Goal: Task Accomplishment & Management: Use online tool/utility

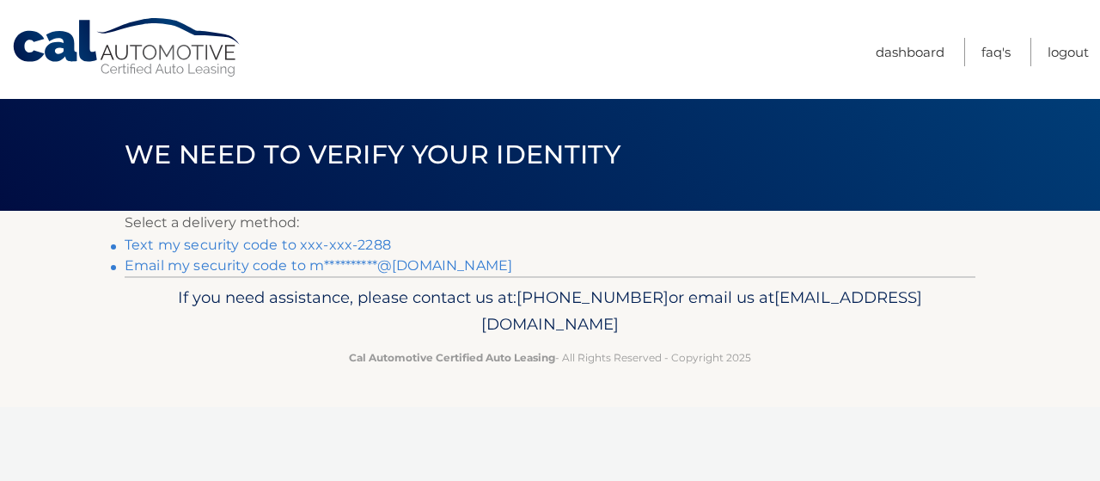
click at [252, 247] on link "Text my security code to xxx-xxx-2288" at bounding box center [258, 244] width 267 height 16
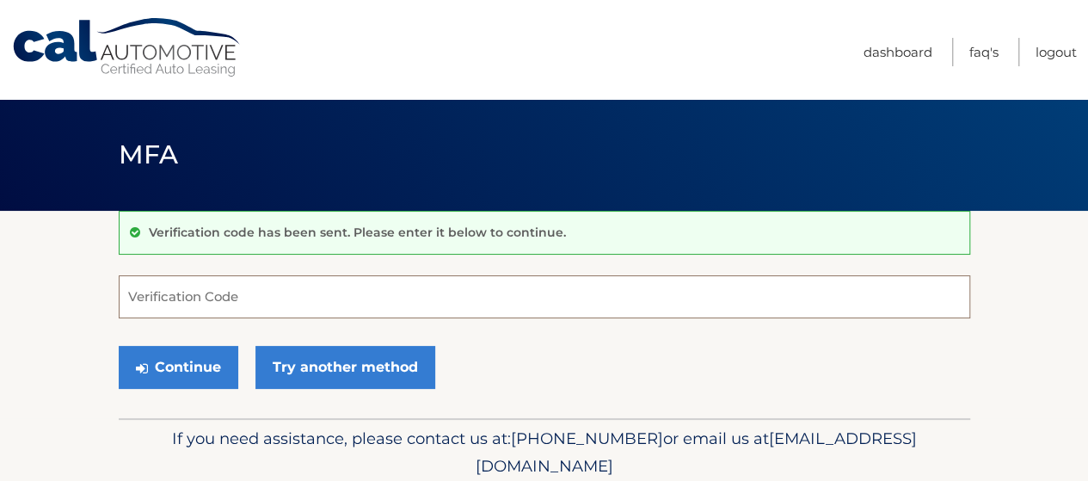
click at [239, 295] on input "Verification Code" at bounding box center [544, 296] width 851 height 43
click at [240, 288] on input "Verification Code" at bounding box center [544, 296] width 851 height 43
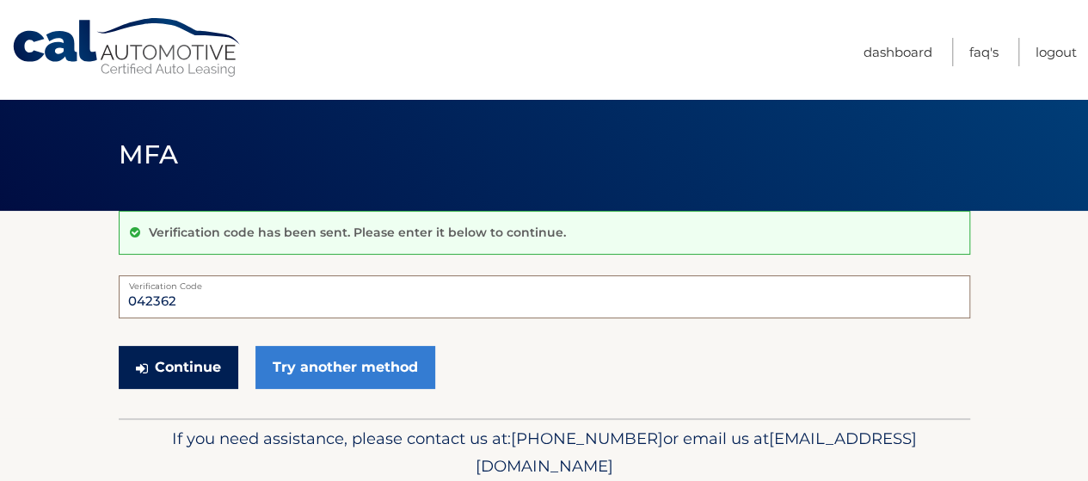
type input "042362"
click at [175, 365] on button "Continue" at bounding box center [178, 367] width 119 height 43
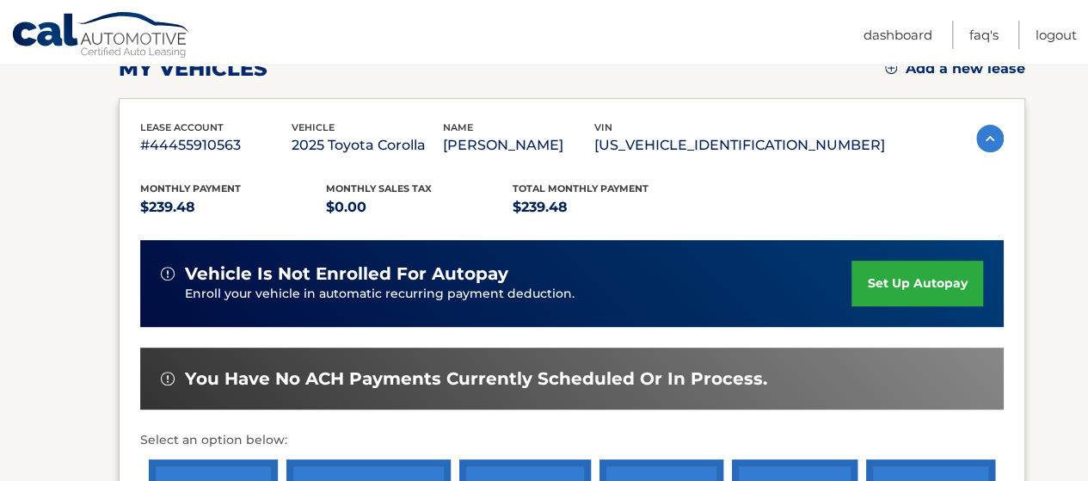
scroll to position [344, 0]
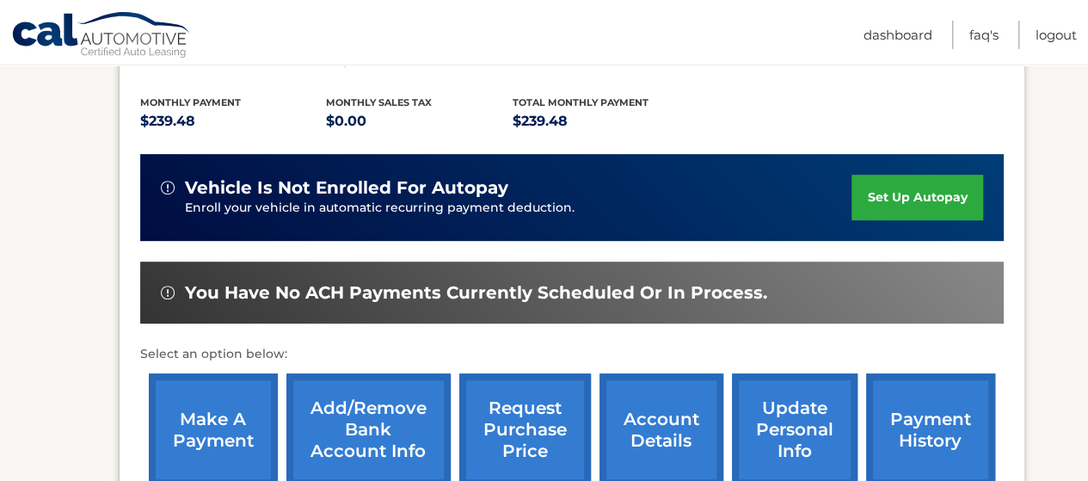
click at [208, 436] on link "make a payment" at bounding box center [213, 429] width 129 height 113
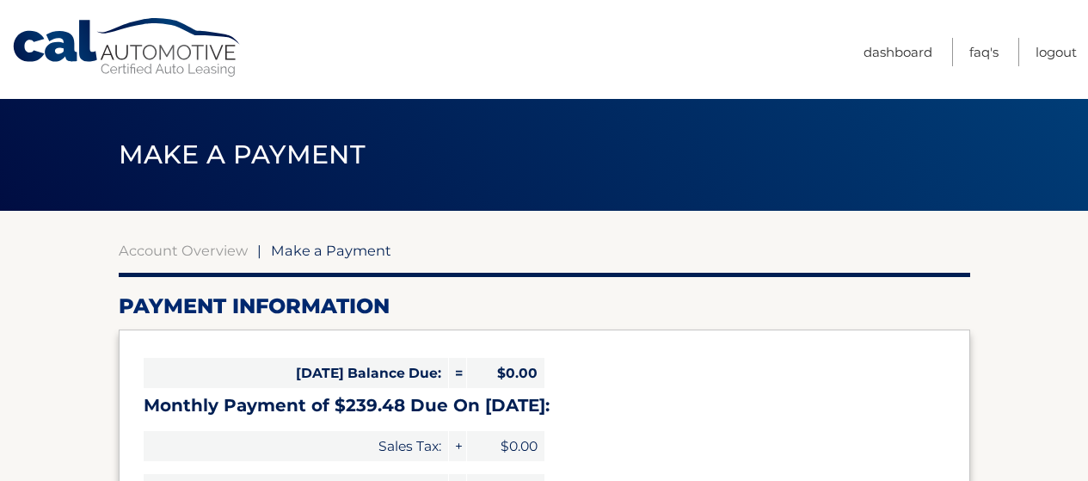
select select "MjVlNTcxMTMtYzE3Ny00ODRmLTk1OWMtMTJhZmU0YTdkY2Jh"
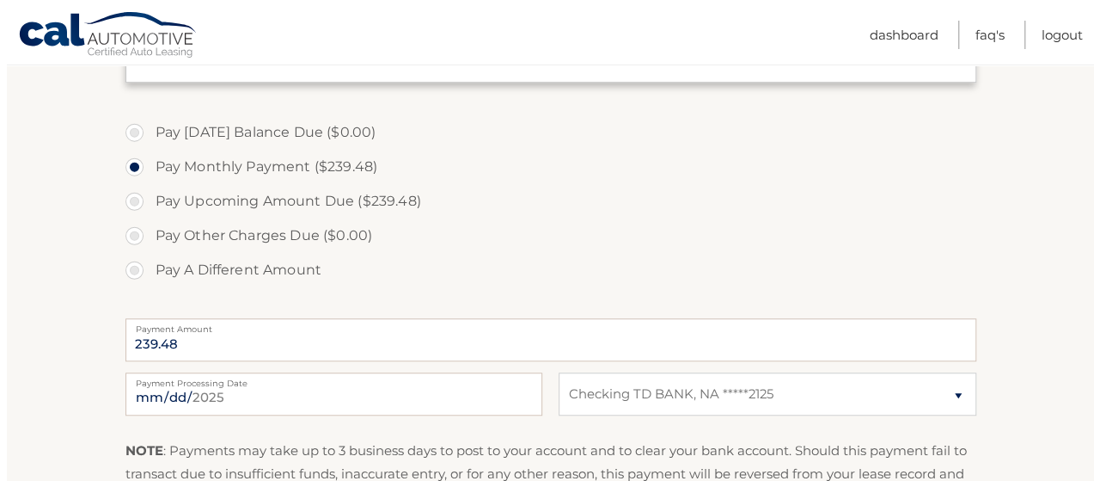
scroll to position [602, 0]
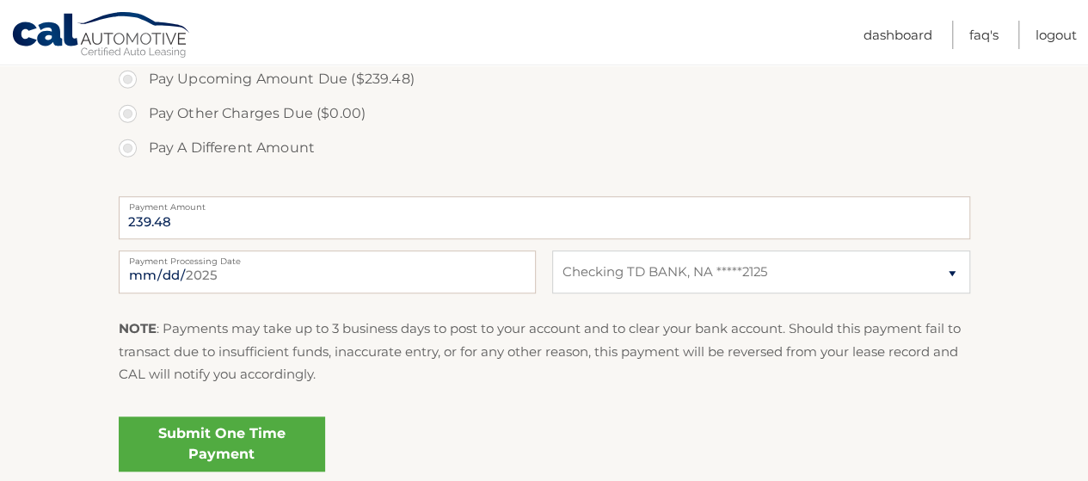
click at [249, 446] on link "Submit One Time Payment" at bounding box center [222, 443] width 206 height 55
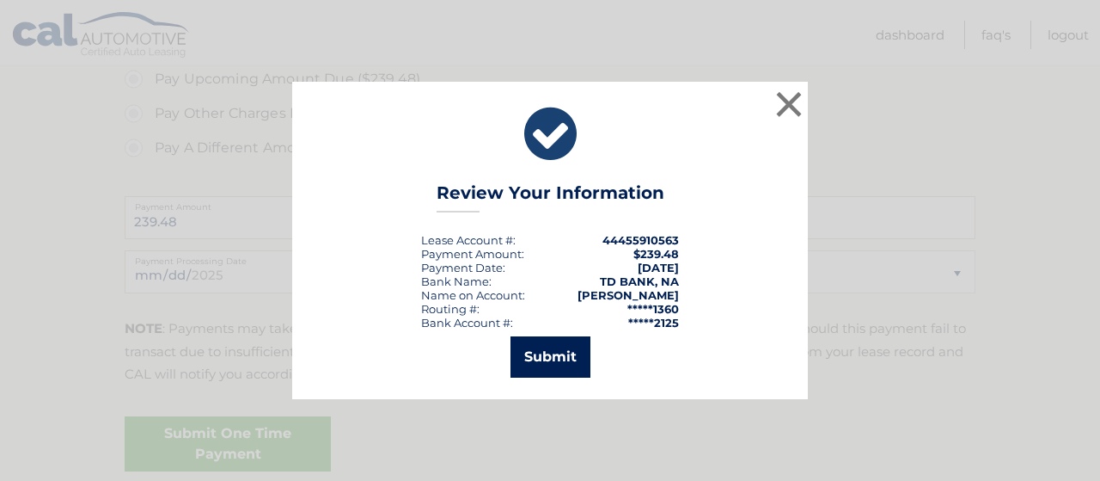
click at [570, 357] on button "Submit" at bounding box center [551, 356] width 80 height 41
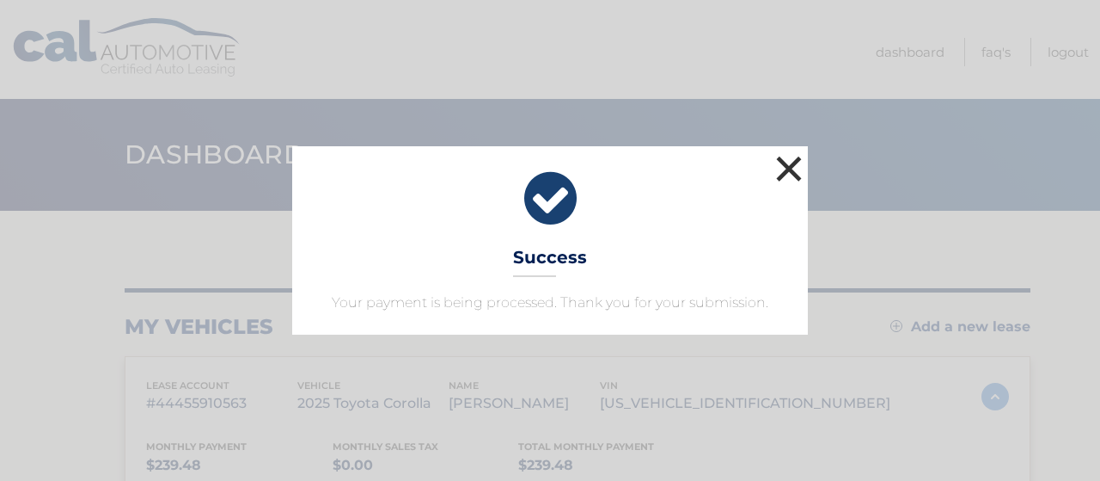
click at [788, 154] on button "×" at bounding box center [789, 168] width 34 height 34
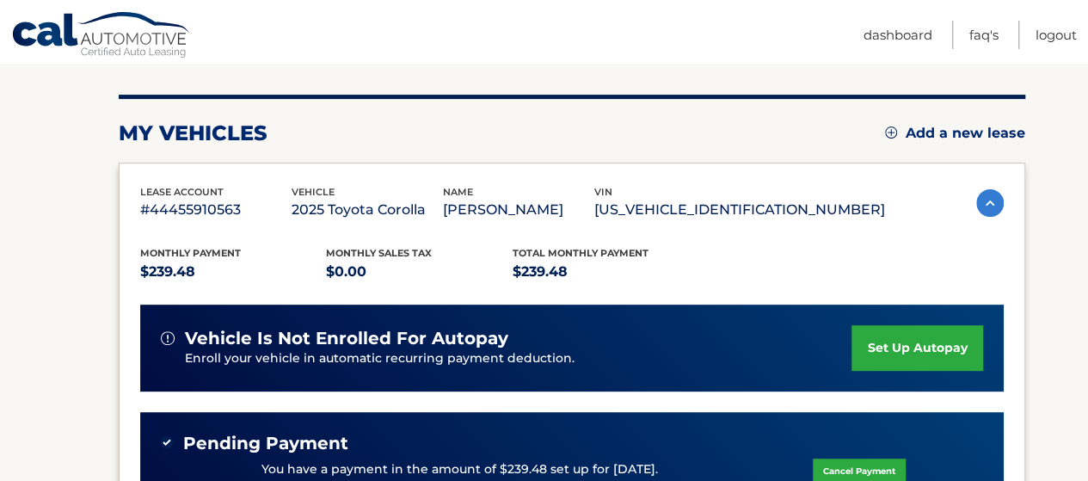
scroll to position [258, 0]
